Goal: Information Seeking & Learning: Check status

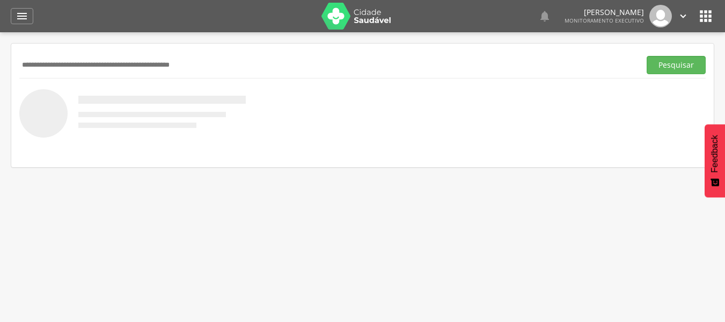
click at [81, 68] on input "text" at bounding box center [327, 65] width 617 height 18
type input "**********"
click at [647, 56] on button "Pesquisar" at bounding box center [676, 65] width 59 height 18
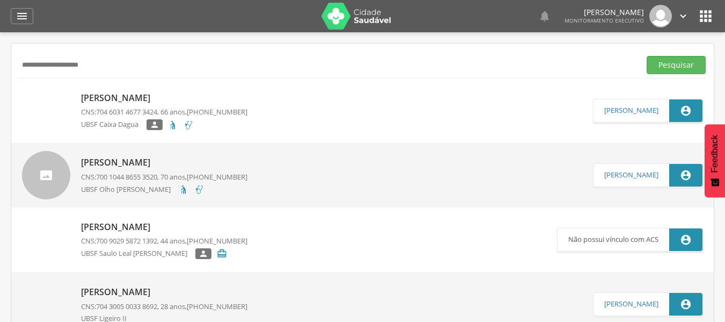
click at [111, 95] on p "[PERSON_NAME]" at bounding box center [164, 98] width 166 height 12
type input "**********"
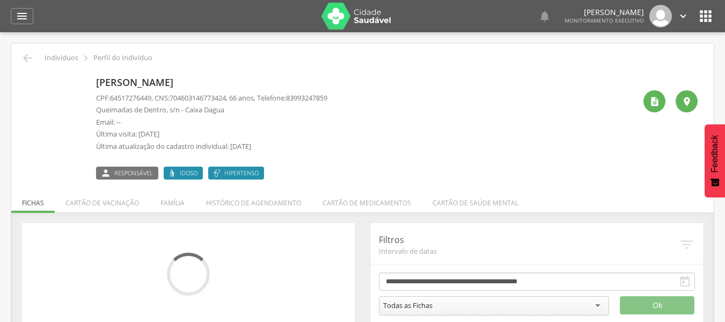
click at [123, 173] on span "Responsável" at bounding box center [133, 173] width 39 height 9
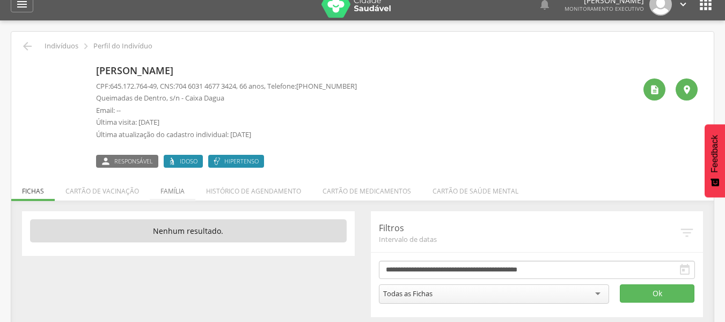
scroll to position [32, 0]
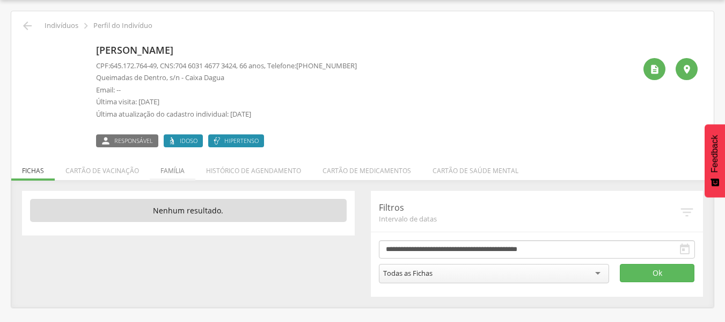
click at [168, 171] on li "Família" at bounding box center [173, 167] width 46 height 25
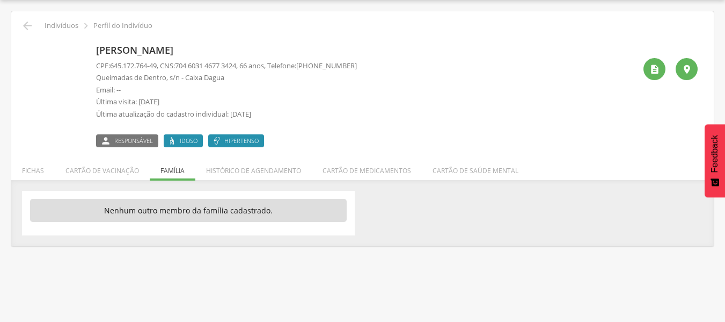
click at [110, 139] on icon "" at bounding box center [105, 140] width 11 height 9
click at [128, 140] on span "Responsável" at bounding box center [133, 140] width 39 height 9
click at [178, 173] on ul "Fichas Cartão de vacinação Família Histórico de agendamento Cartão de medicamen…" at bounding box center [362, 170] width 703 height 9
click at [124, 141] on span "Responsável" at bounding box center [133, 140] width 39 height 9
click at [171, 169] on ul "Fichas Cartão de vacinação Família Histórico de agendamento Cartão de medicamen…" at bounding box center [362, 170] width 703 height 9
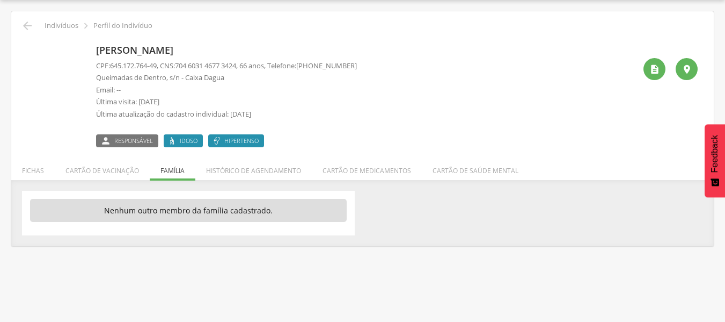
click at [119, 136] on span "Responsável" at bounding box center [133, 140] width 39 height 9
click at [180, 173] on ul "Fichas Cartão de vacinação Família Histórico de agendamento Cartão de medicamen…" at bounding box center [362, 170] width 703 height 9
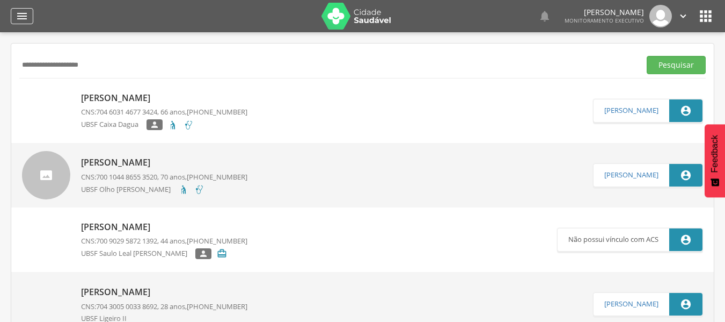
click at [19, 13] on icon "" at bounding box center [22, 16] width 13 height 13
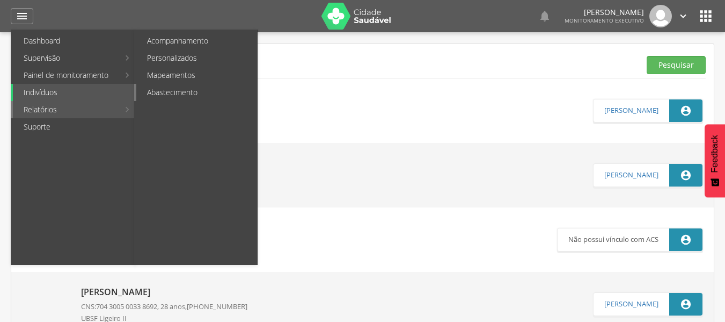
click at [152, 96] on link "Abastecimento" at bounding box center [196, 92] width 121 height 17
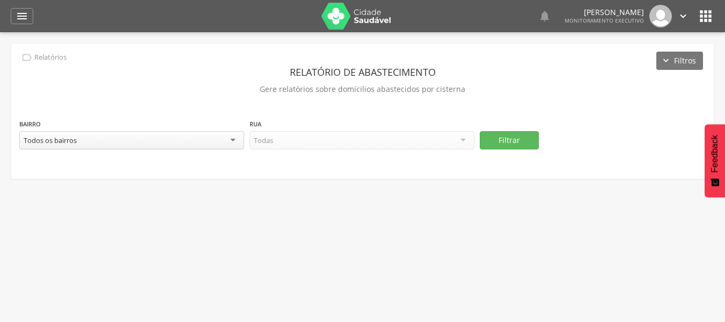
click at [233, 140] on div "Todos os bairros" at bounding box center [131, 140] width 225 height 18
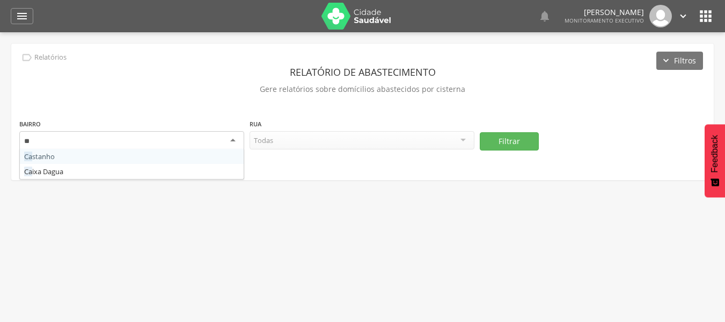
type input "***"
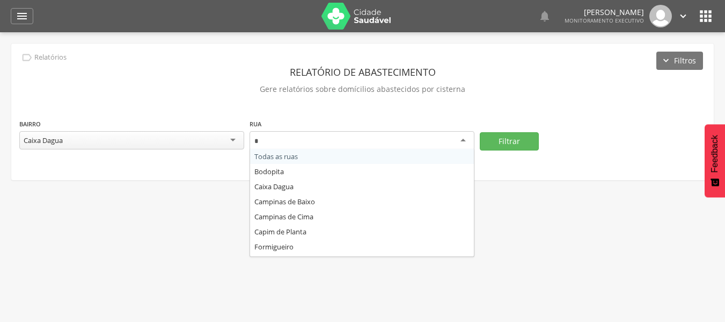
type input "**"
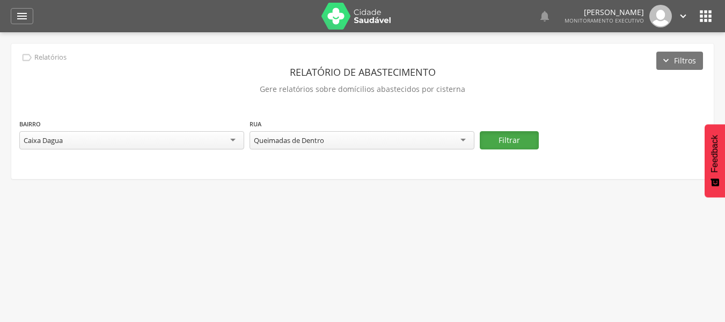
click at [495, 135] on button "Filtrar" at bounding box center [509, 140] width 59 height 18
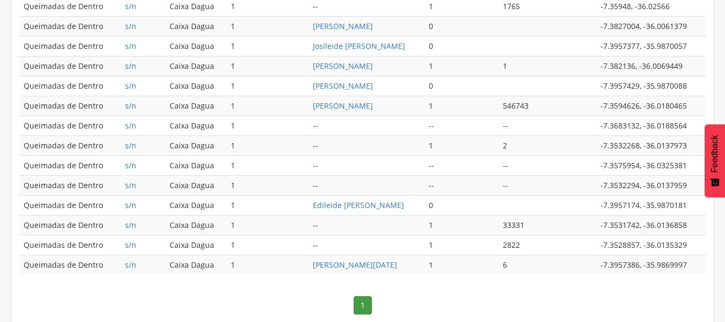
scroll to position [376, 0]
